Goal: Obtain resource: Download file/media

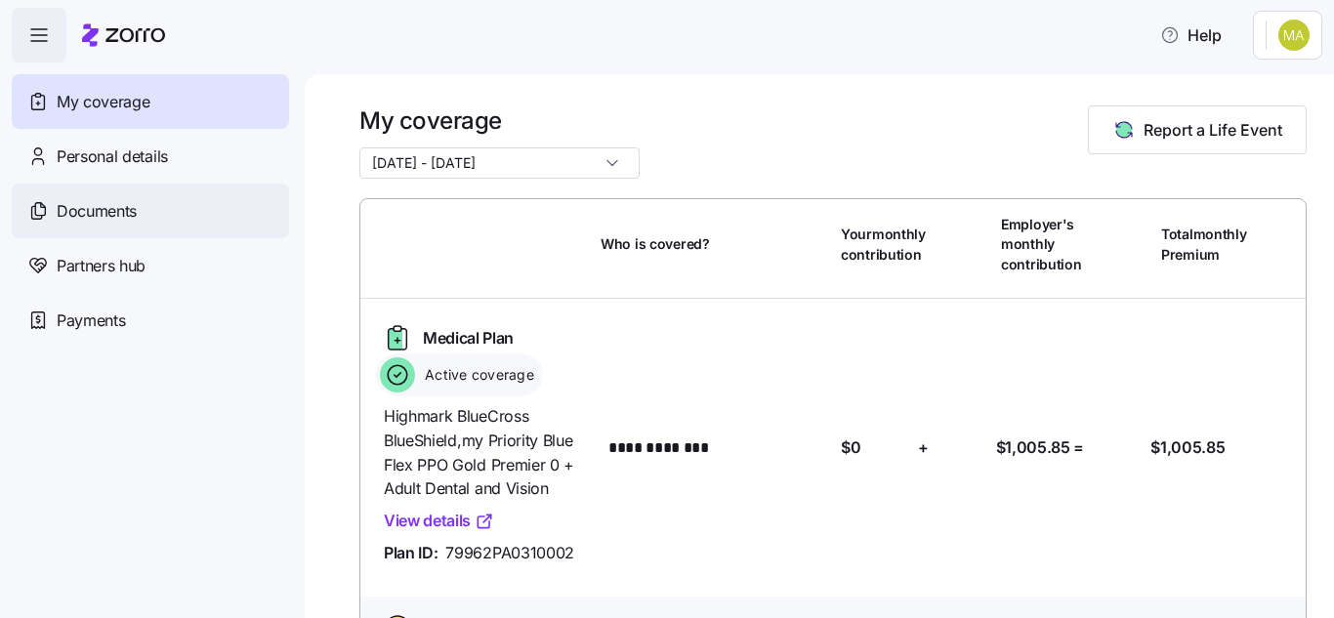
click at [137, 213] on span "Documents" at bounding box center [97, 211] width 80 height 24
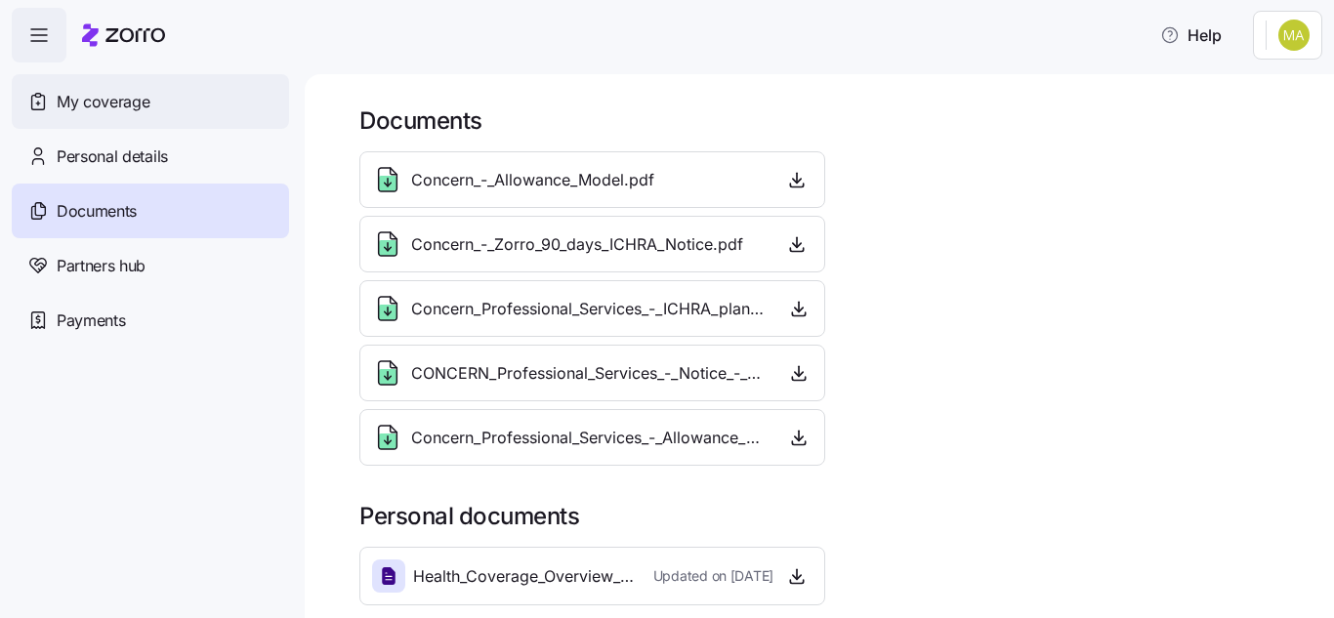
click at [147, 98] on span "My coverage" at bounding box center [103, 102] width 93 height 24
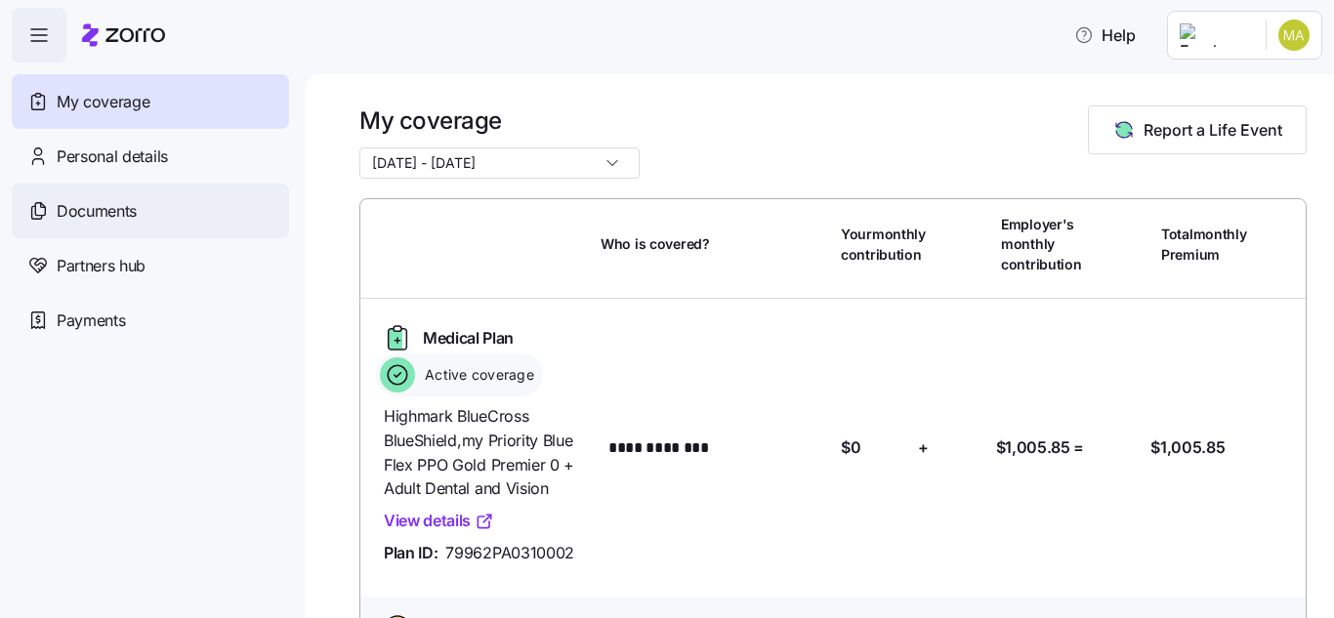
click at [101, 215] on span "Documents" at bounding box center [97, 211] width 80 height 24
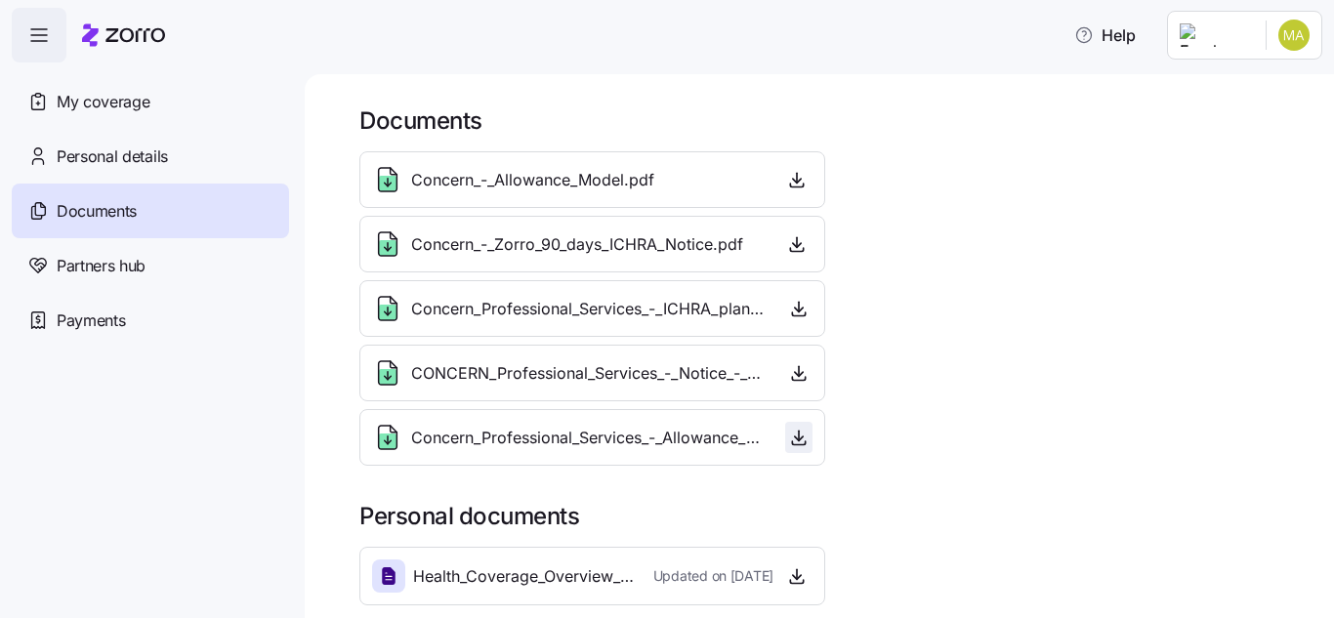
click at [789, 436] on icon "button" at bounding box center [799, 438] width 20 height 20
click at [560, 177] on span "Concern_-_Allowance_Model.pdf" at bounding box center [532, 180] width 243 height 24
click at [793, 183] on icon "button" at bounding box center [797, 180] width 20 height 20
